Goal: Information Seeking & Learning: Learn about a topic

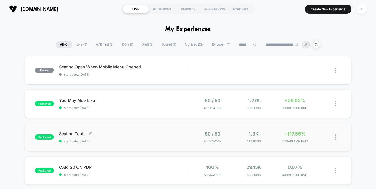
click at [128, 136] on div "Seating Touts Click to edit experience details Click to edit experience details…" at bounding box center [123, 137] width 129 height 12
click at [145, 98] on span "You May Also Like Click to edit experience details" at bounding box center [123, 100] width 129 height 5
